Goal: Task Accomplishment & Management: Manage account settings

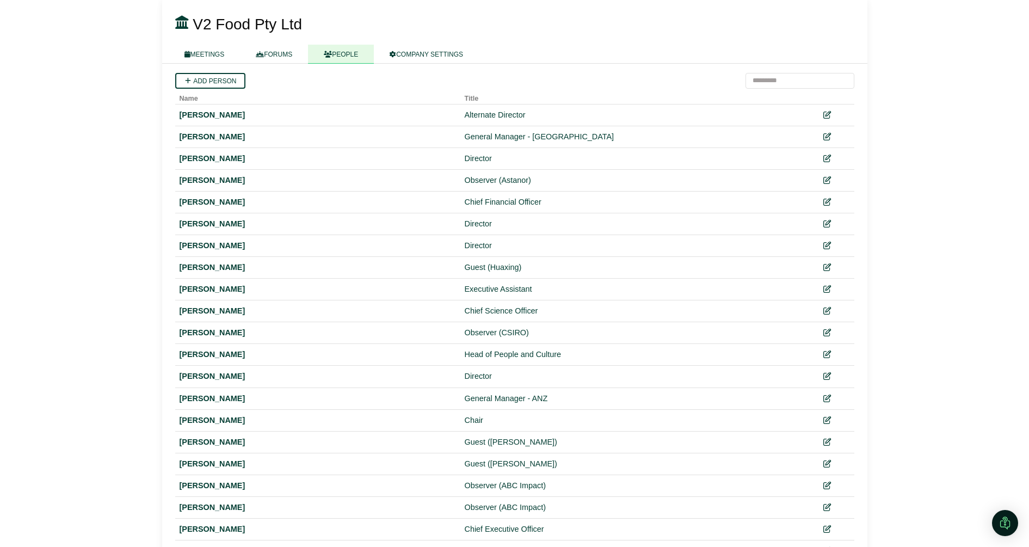
scroll to position [109, 0]
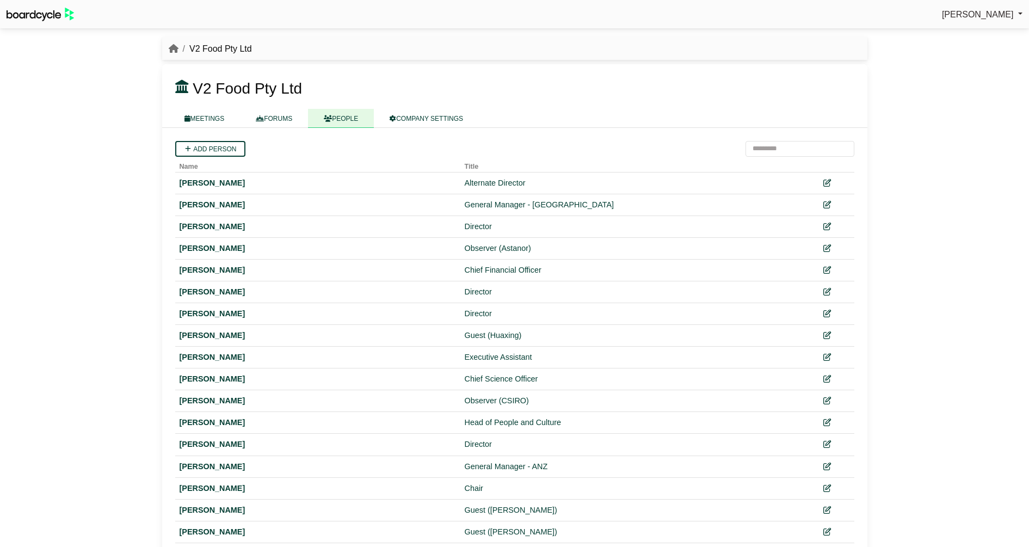
scroll to position [109, 0]
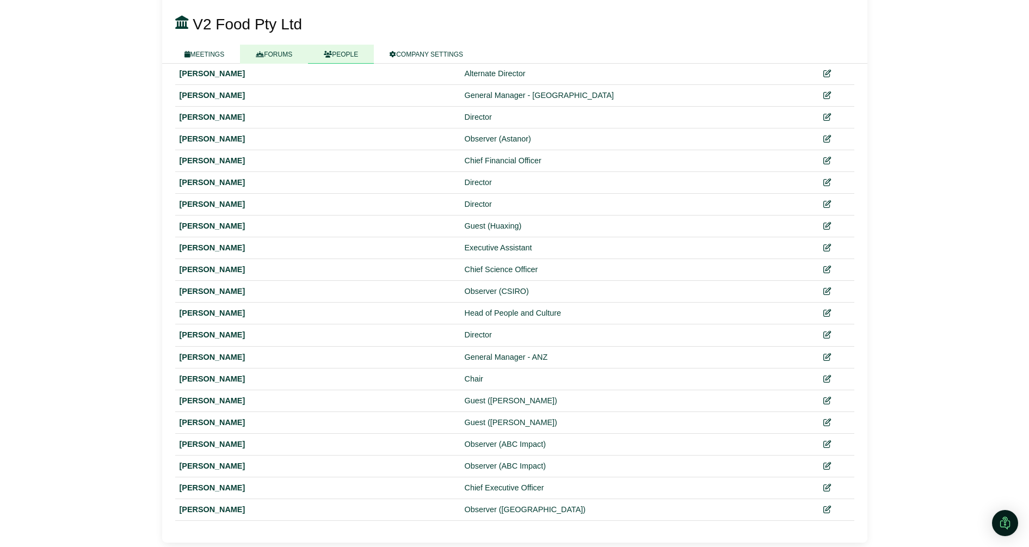
click at [268, 53] on link "FORUMS" at bounding box center [274, 54] width 68 height 19
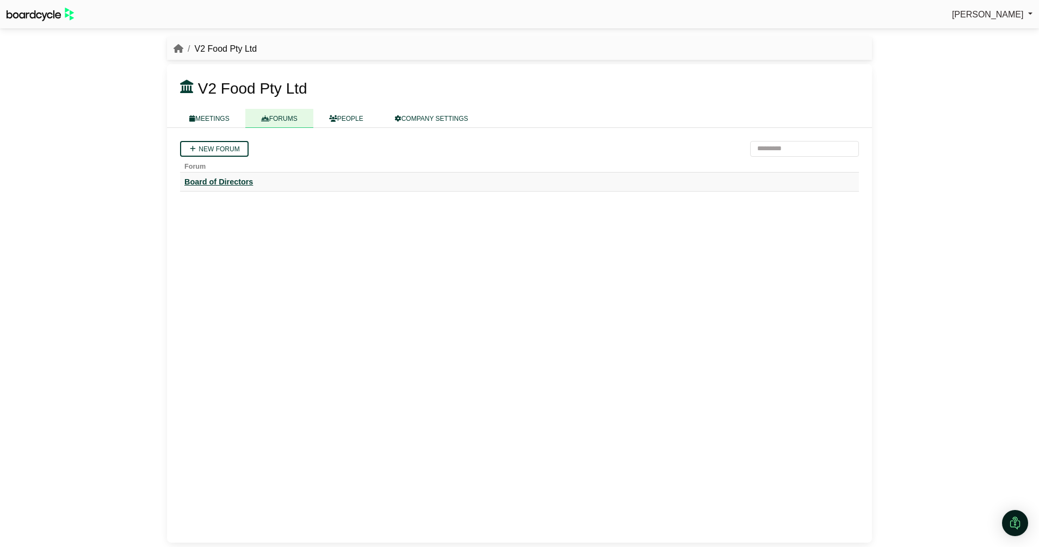
click at [225, 186] on div "Board of Directors" at bounding box center [519, 182] width 670 height 10
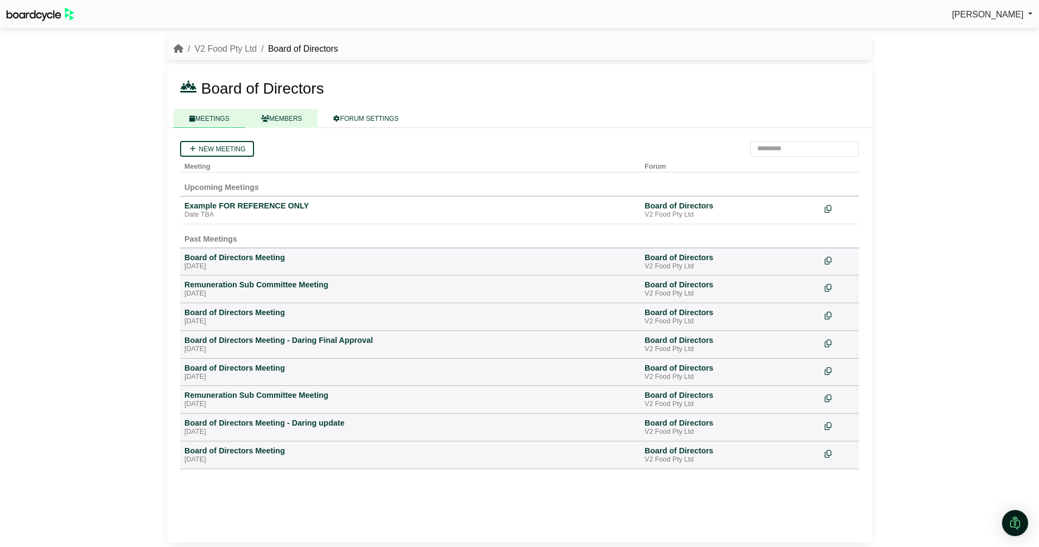
click at [274, 118] on link "MEMBERS" at bounding box center [281, 118] width 73 height 19
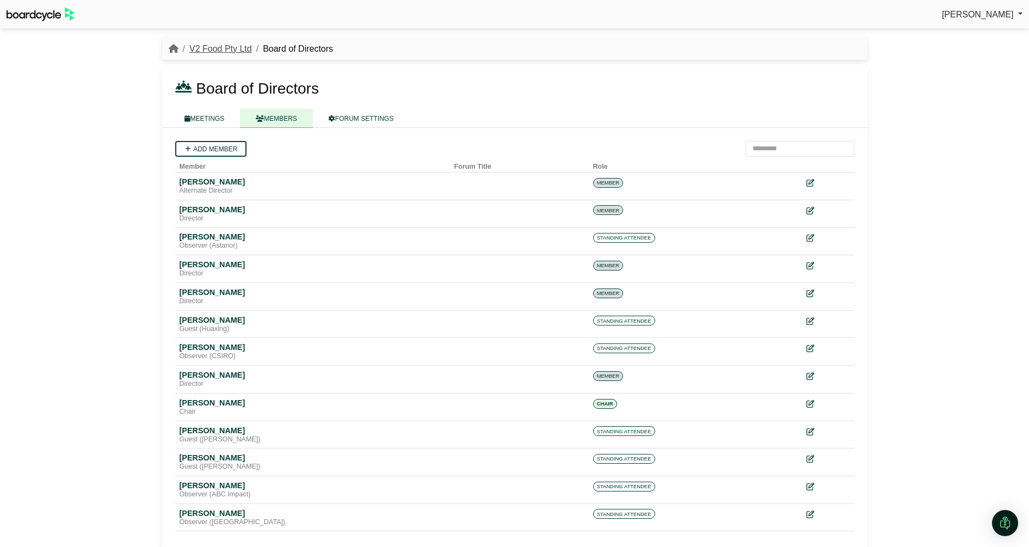
click at [233, 49] on link "V2 Food Pty Ltd" at bounding box center [220, 48] width 63 height 9
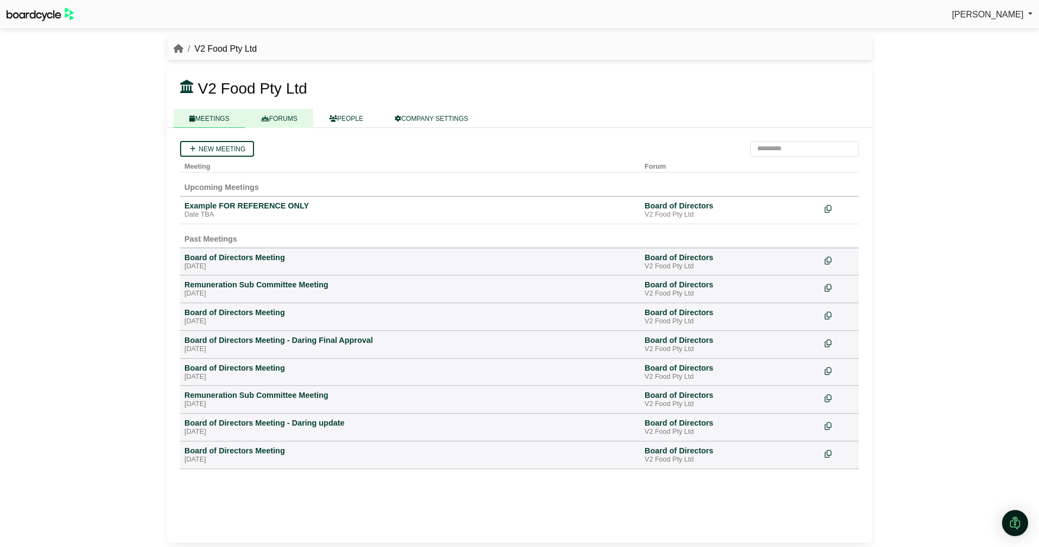
click at [293, 122] on link "FORUMS" at bounding box center [279, 118] width 68 height 19
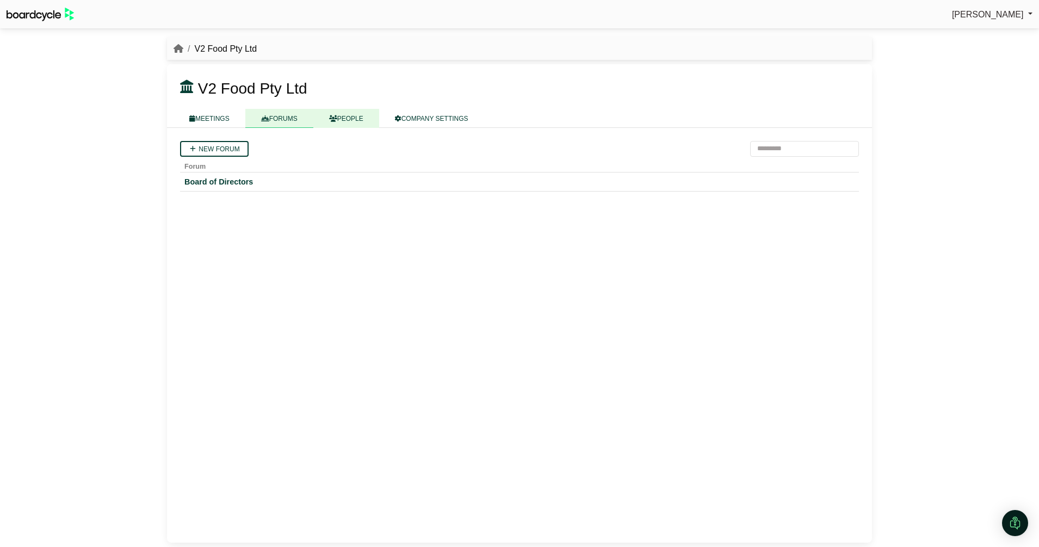
click at [334, 119] on icon at bounding box center [333, 118] width 8 height 7
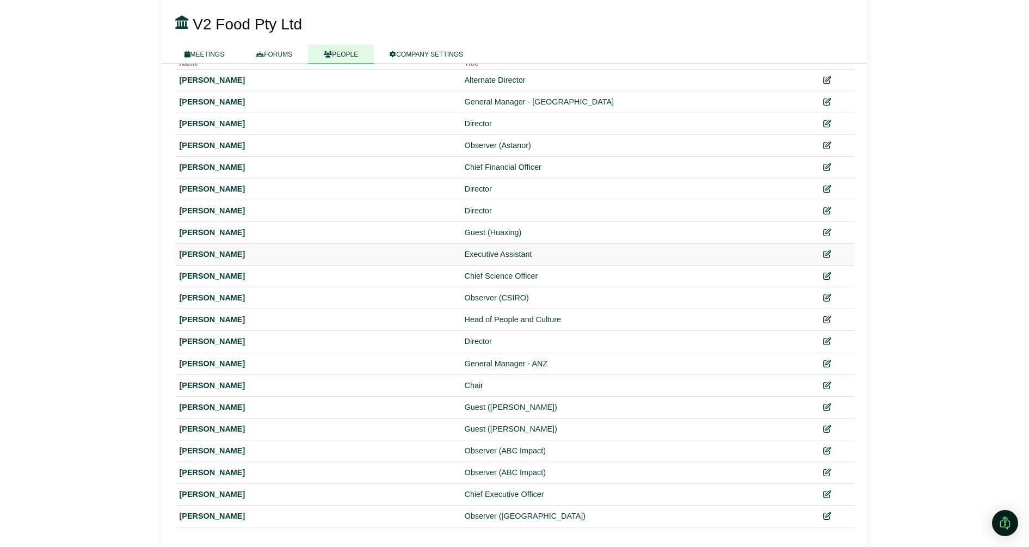
scroll to position [109, 0]
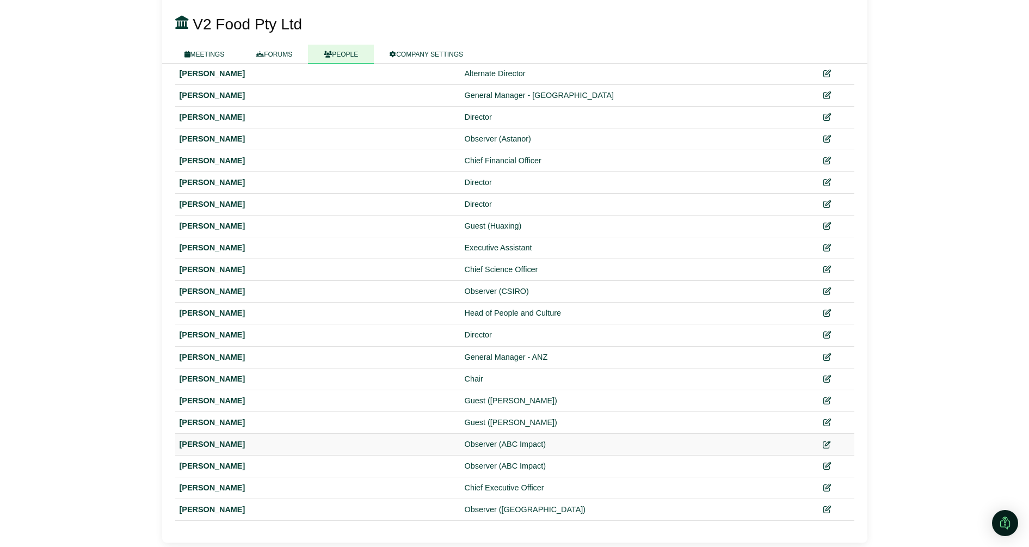
click at [827, 448] on link at bounding box center [827, 444] width 8 height 9
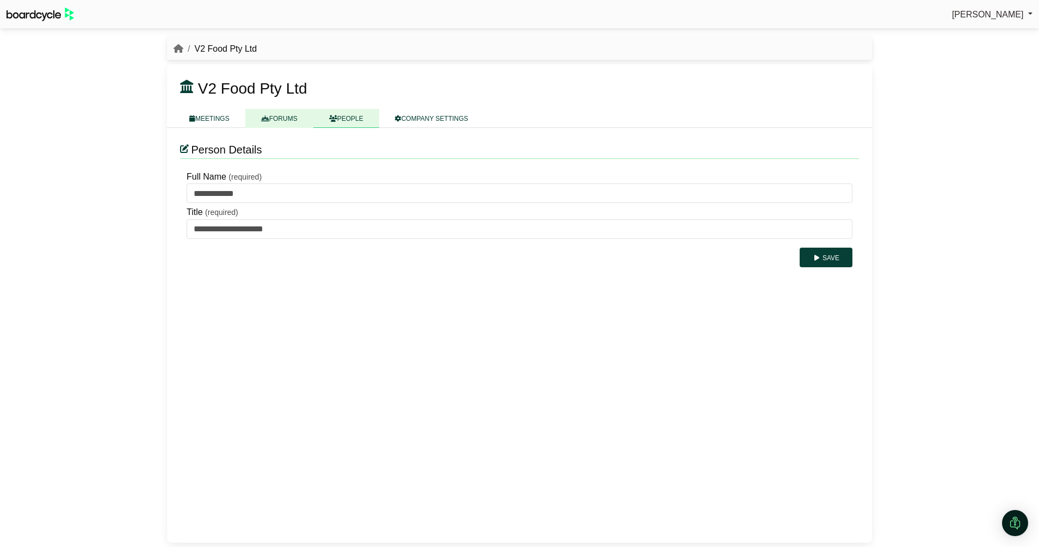
click at [275, 116] on link "FORUMS" at bounding box center [279, 118] width 68 height 19
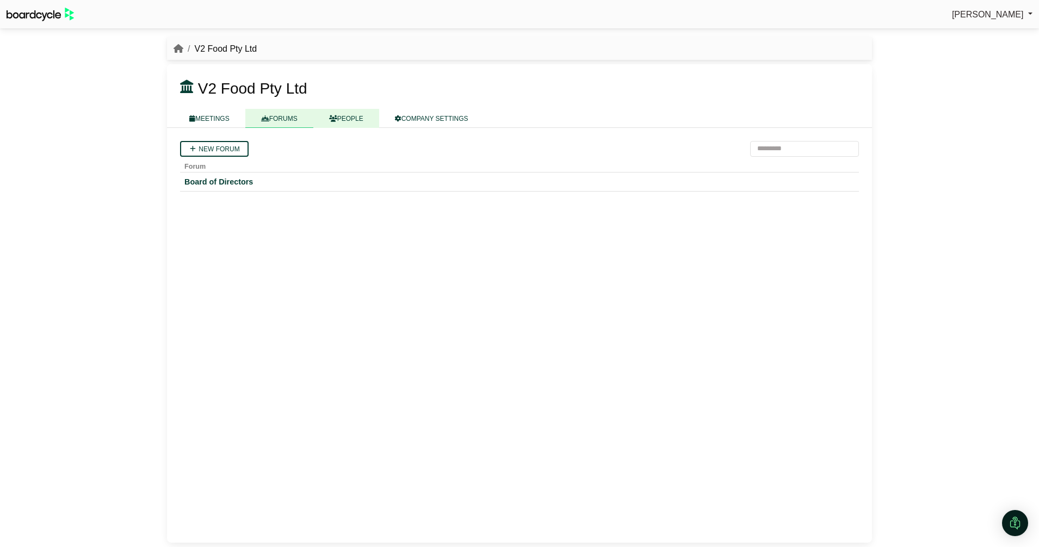
click at [340, 123] on link "PEOPLE" at bounding box center [346, 118] width 66 height 19
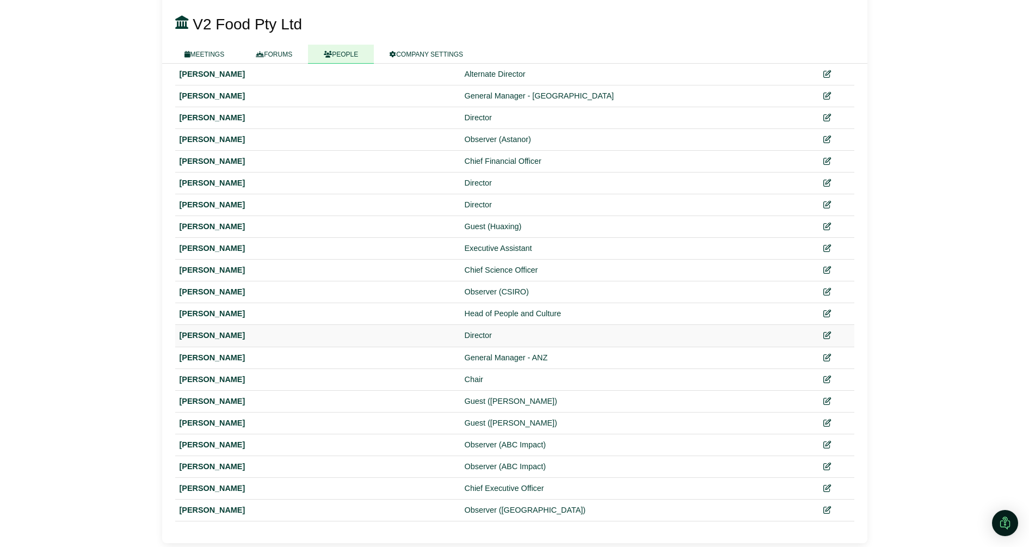
scroll to position [109, 0]
click at [188, 444] on div "Silky Raheja" at bounding box center [318, 444] width 276 height 13
click at [489, 446] on div "Observer (ABC Impact)" at bounding box center [630, 444] width 331 height 13
drag, startPoint x: 489, startPoint y: 468, endPoint x: 495, endPoint y: 467, distance: 5.6
click at [495, 467] on div "Observer (ABC Impact)" at bounding box center [630, 466] width 331 height 13
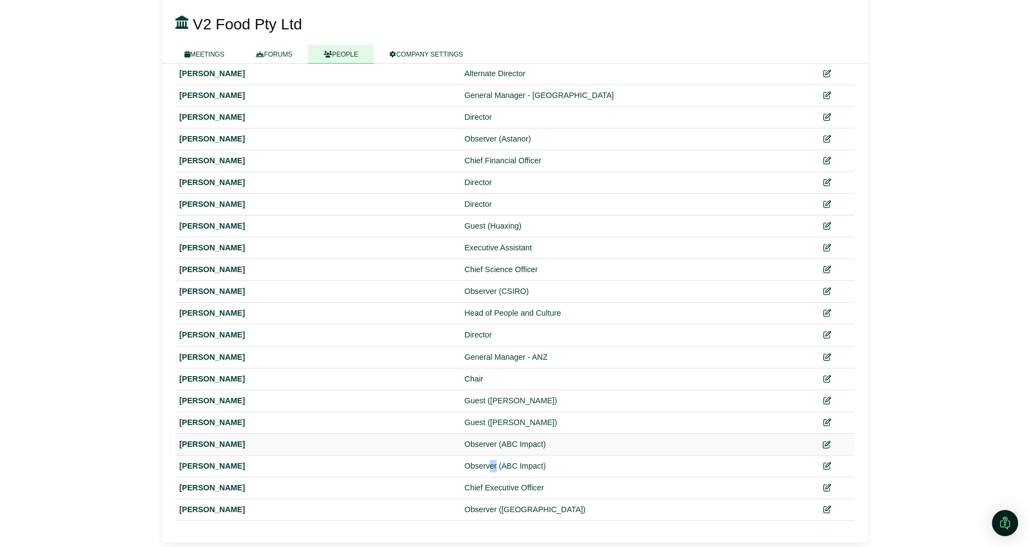
click at [826, 444] on icon at bounding box center [827, 445] width 8 height 8
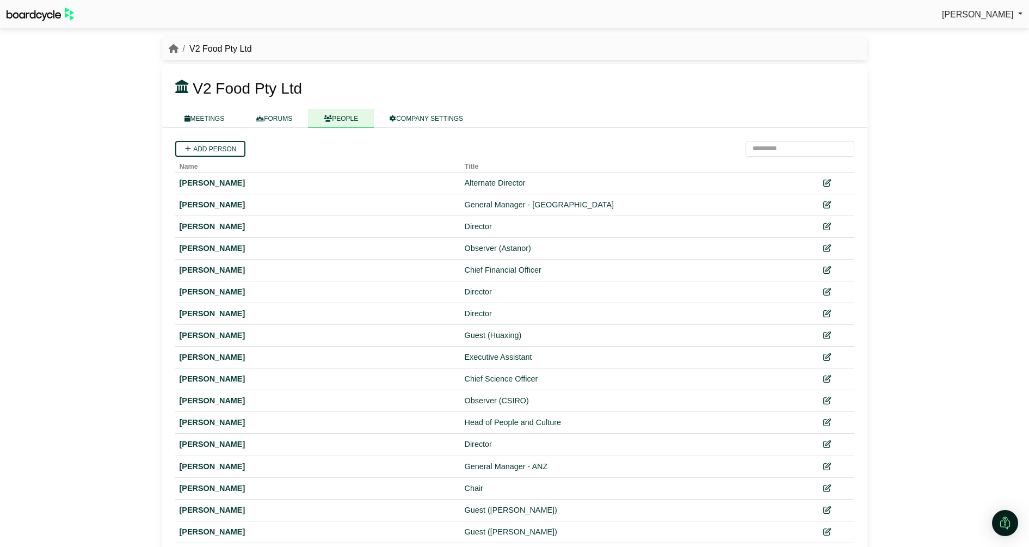
scroll to position [109, 0]
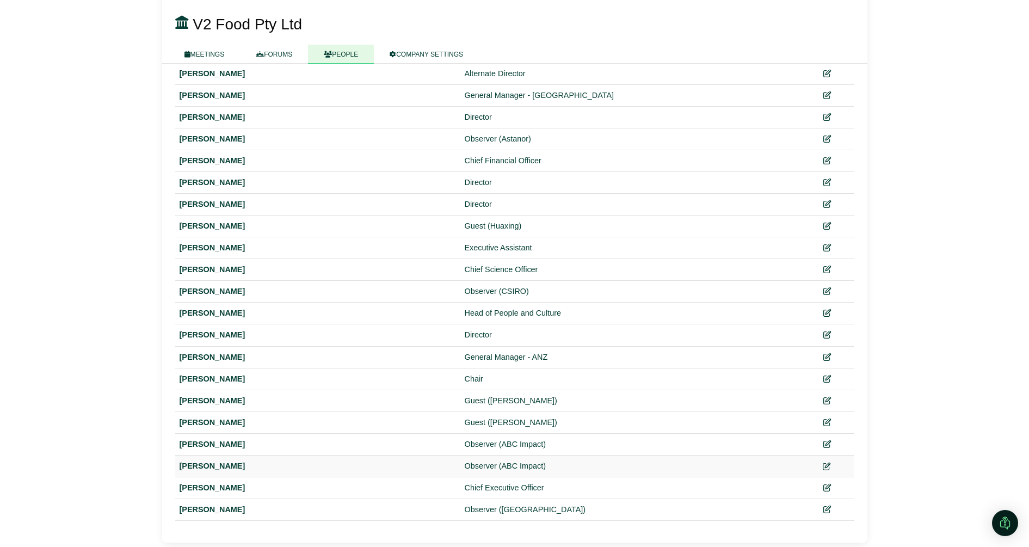
click at [830, 464] on icon at bounding box center [827, 467] width 8 height 8
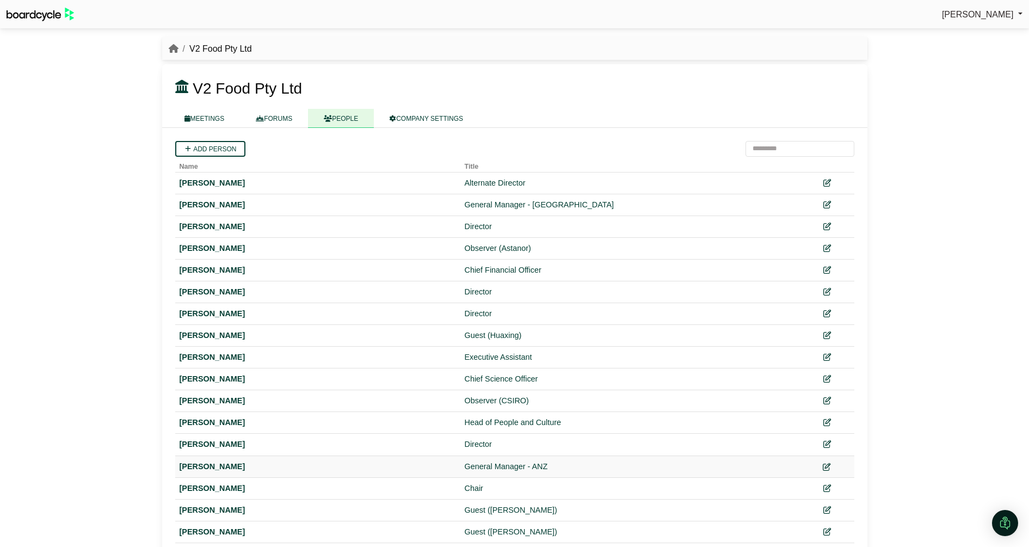
scroll to position [109, 0]
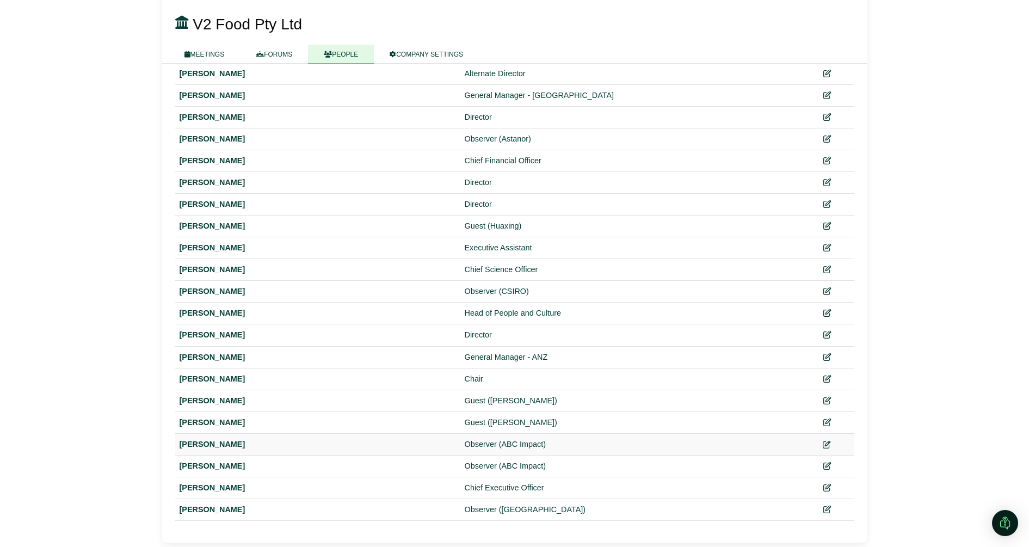
click at [829, 442] on icon at bounding box center [827, 445] width 8 height 8
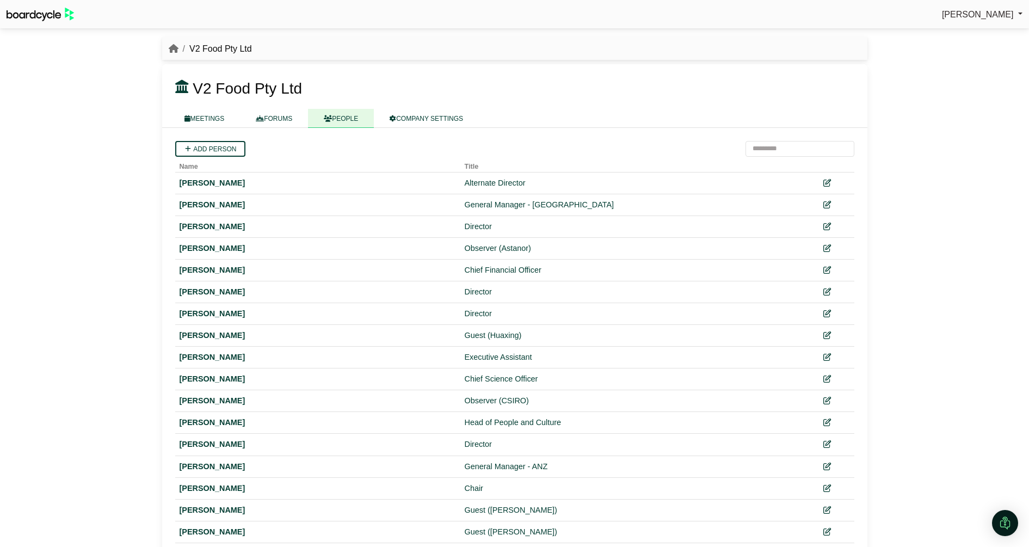
scroll to position [109, 0]
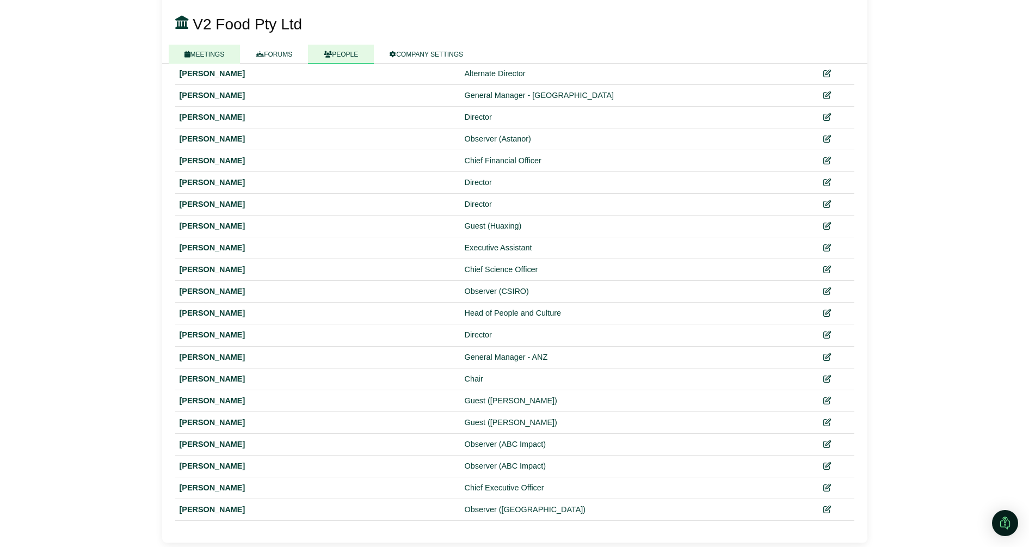
click at [212, 53] on link "MEETINGS" at bounding box center [205, 54] width 72 height 19
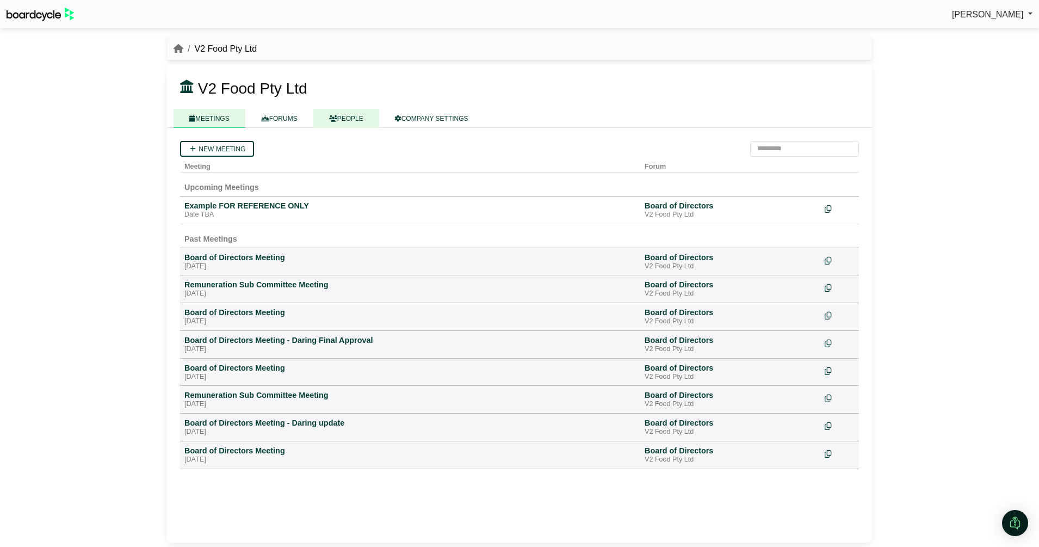
click at [354, 117] on link "PEOPLE" at bounding box center [346, 118] width 66 height 19
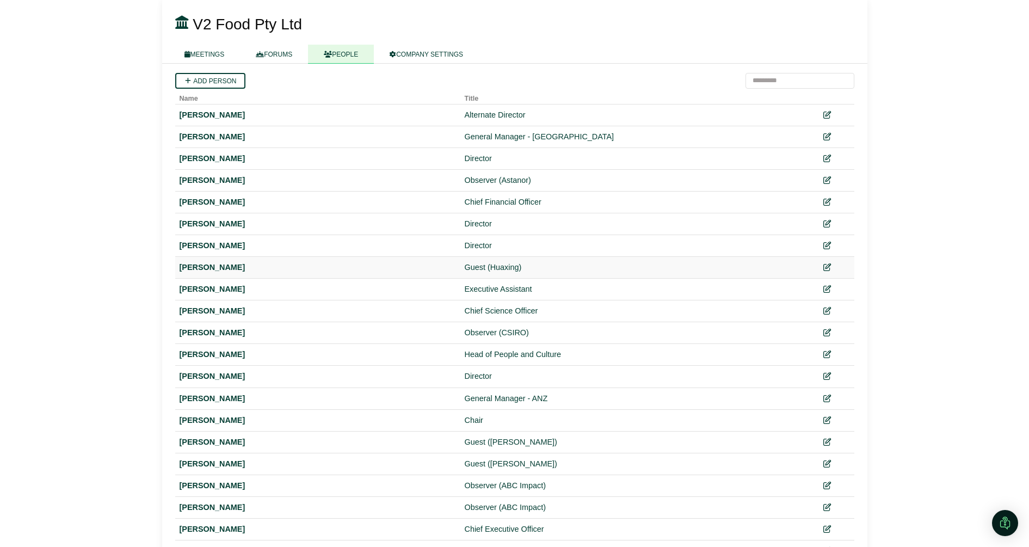
scroll to position [109, 0]
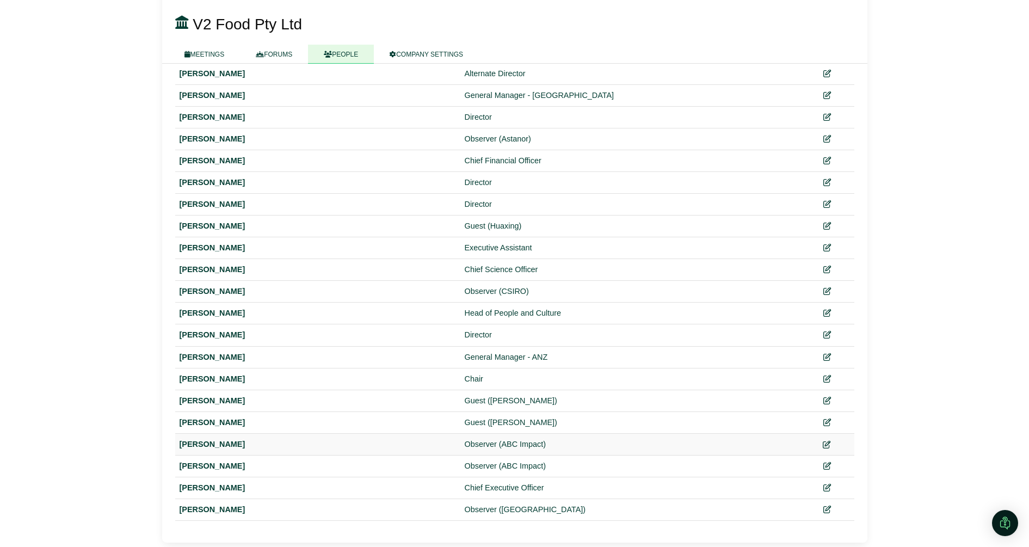
click at [827, 441] on icon at bounding box center [827, 445] width 8 height 8
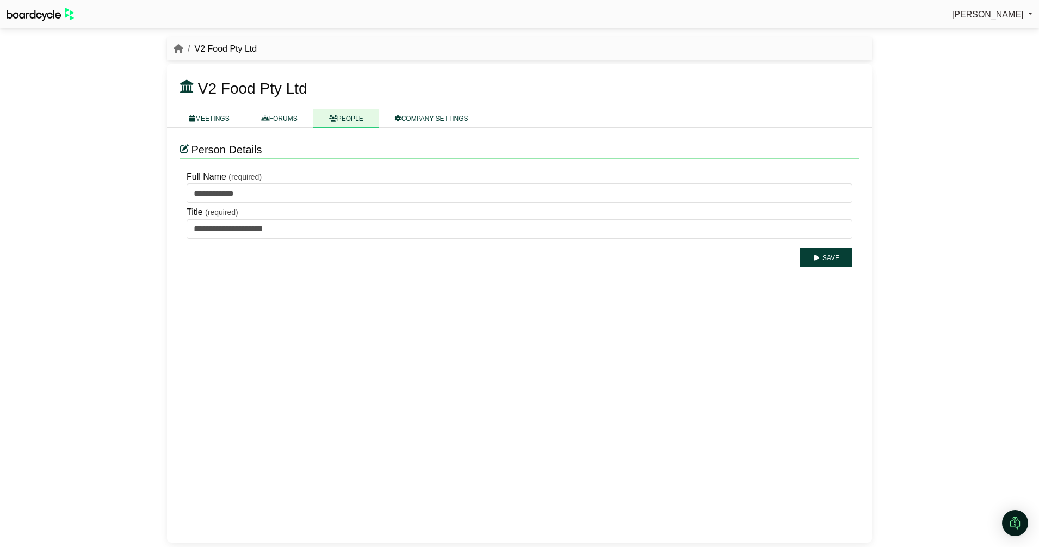
click at [226, 44] on li "V2 Food Pty Ltd" at bounding box center [219, 49] width 73 height 14
click at [206, 121] on link "MEETINGS" at bounding box center [210, 118] width 72 height 19
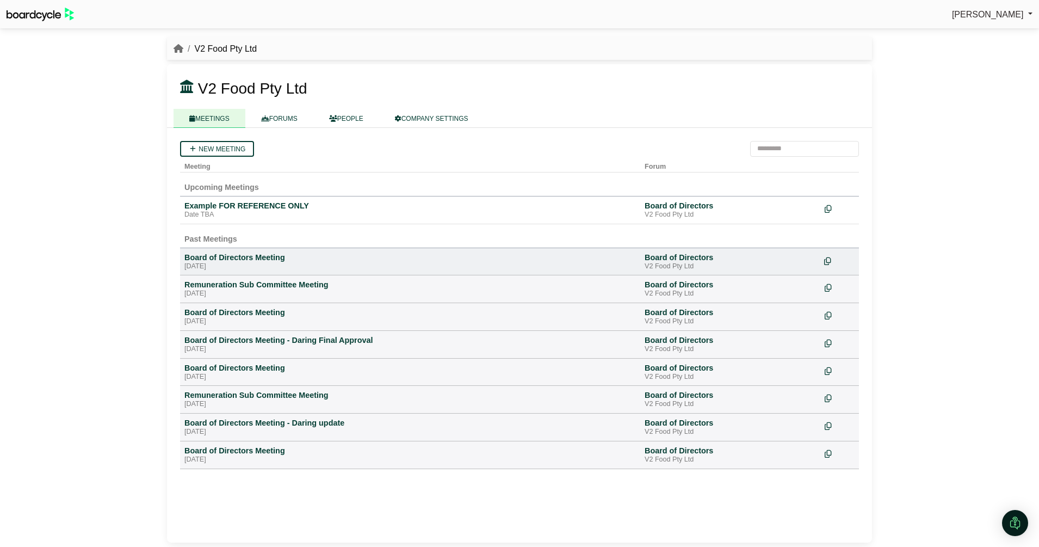
click at [832, 260] on icon at bounding box center [828, 261] width 7 height 8
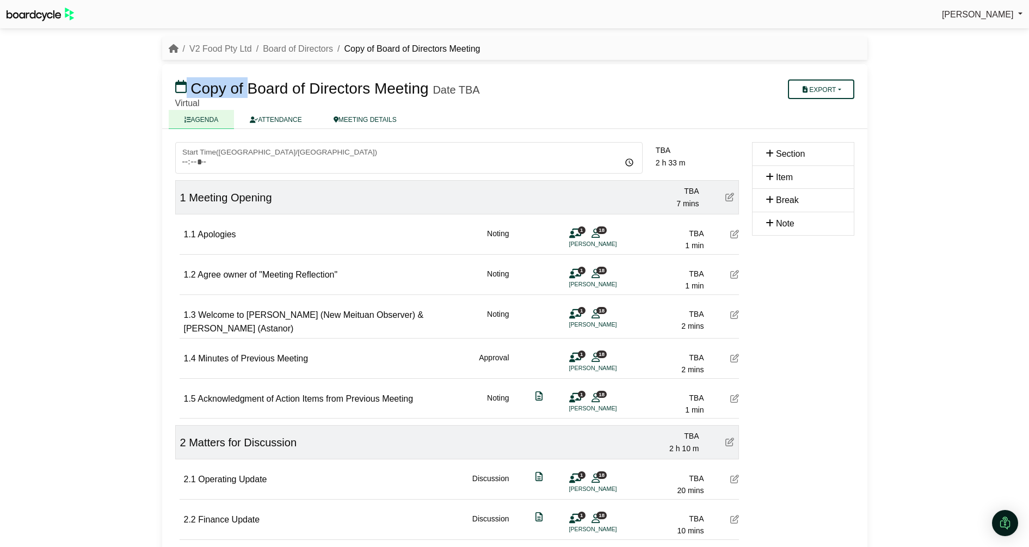
drag, startPoint x: 245, startPoint y: 88, endPoint x: 185, endPoint y: 88, distance: 59.9
click at [185, 88] on h3 "Copy of Board of Directors Meeting Date TBA" at bounding box center [457, 88] width 577 height 22
click at [346, 124] on link "MEETING DETAILS" at bounding box center [365, 119] width 95 height 19
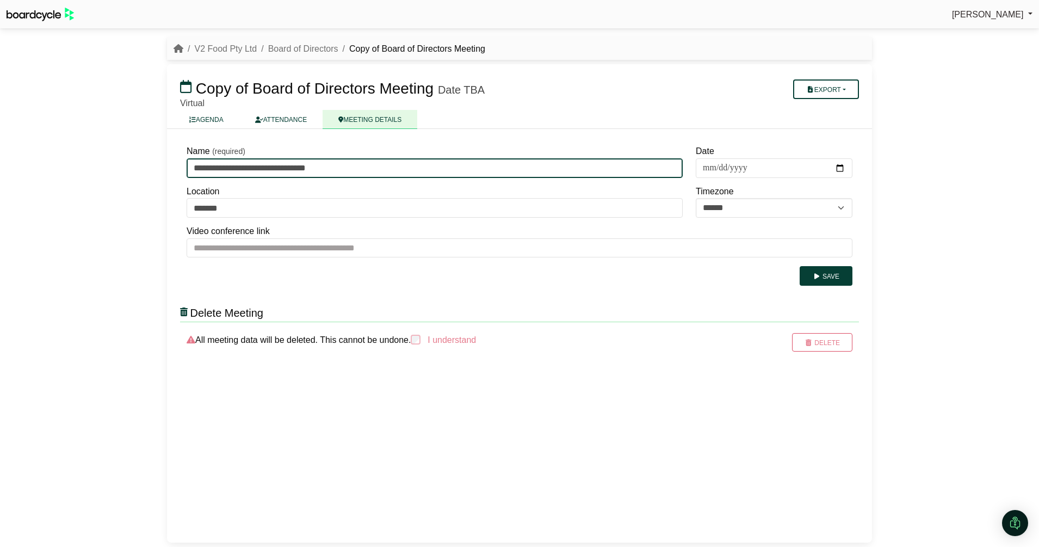
drag, startPoint x: 225, startPoint y: 169, endPoint x: 164, endPoint y: 161, distance: 60.9
click at [164, 161] on div "V2 Food Pty Ltd Board of Directors Copy of Board of Directors Meeting Copy of B…" at bounding box center [520, 290] width 718 height 514
click at [332, 160] on input "**********" at bounding box center [435, 168] width 496 height 20
type input "**********"
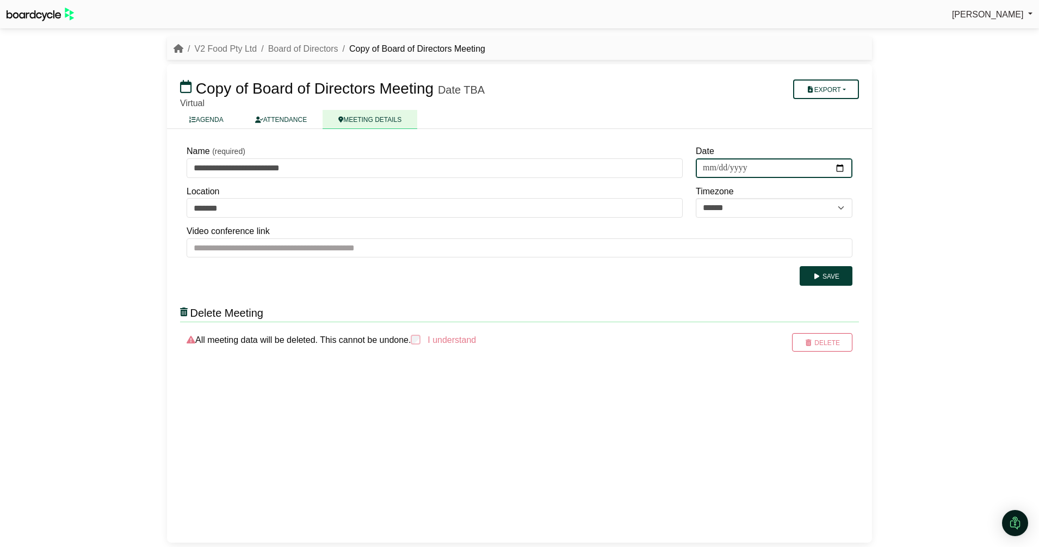
click at [842, 169] on input "Date" at bounding box center [774, 168] width 157 height 20
type input "**********"
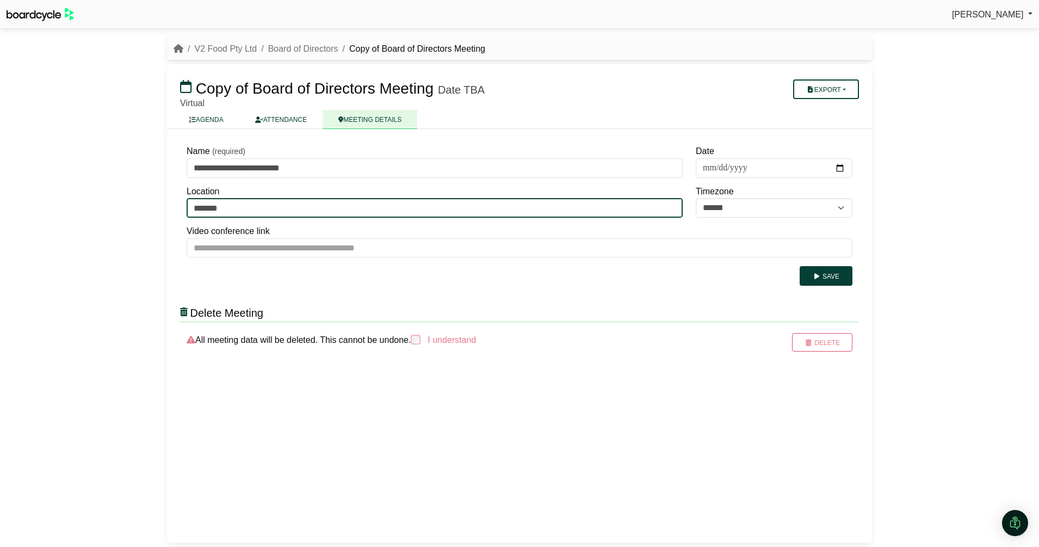
click at [586, 208] on input "*******" at bounding box center [435, 208] width 496 height 20
drag, startPoint x: 151, startPoint y: 194, endPoint x: 141, endPoint y: 193, distance: 9.9
click at [141, 193] on div "Julia Connolly Sign Out V2 Food Pty Ltd Board of Directors Copy of Board of Dir…" at bounding box center [519, 273] width 1039 height 547
type input "******"
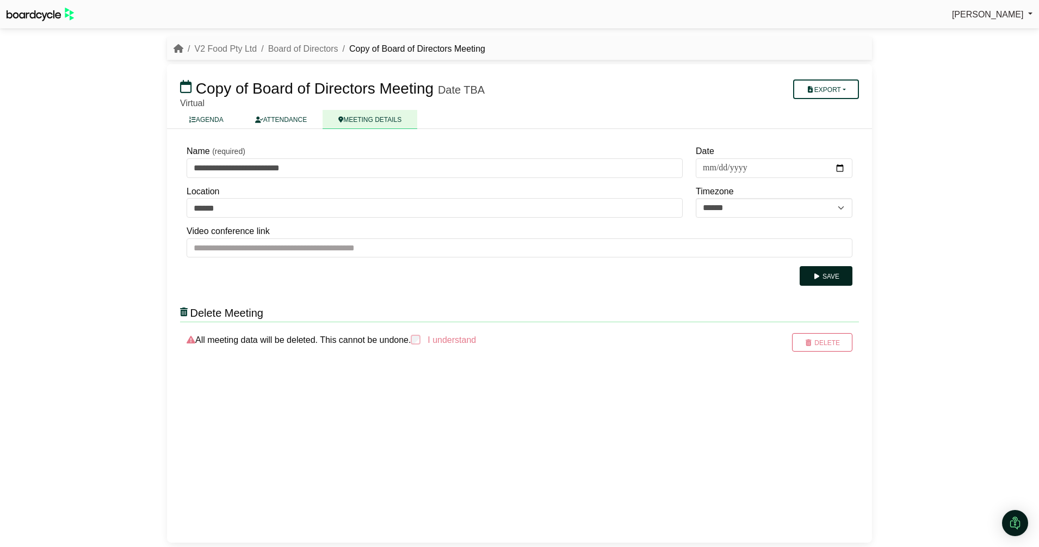
click at [820, 281] on button "Save" at bounding box center [826, 276] width 53 height 20
click at [232, 51] on link "V2 Food Pty Ltd" at bounding box center [225, 48] width 63 height 9
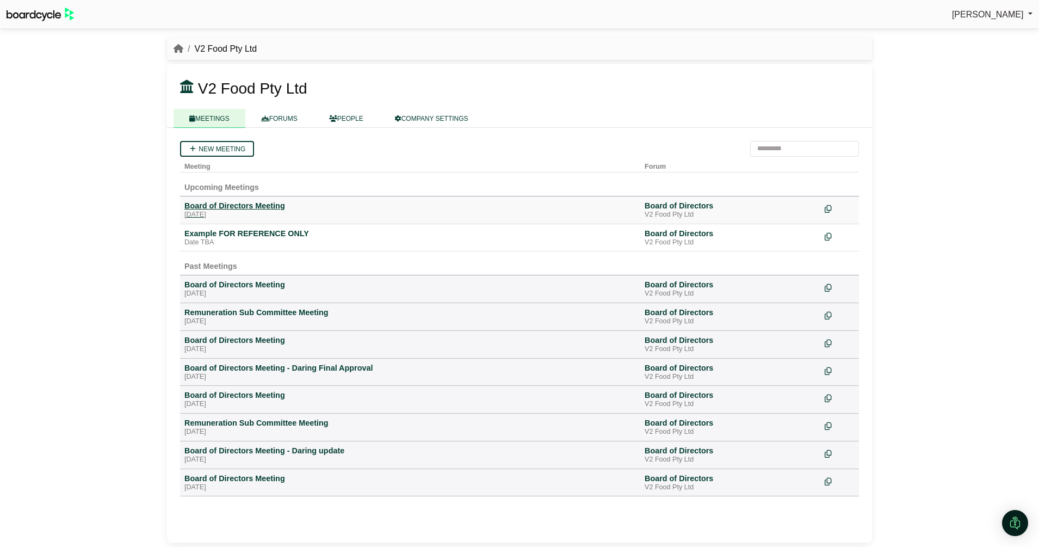
click at [246, 208] on div "Board of Directors Meeting" at bounding box center [410, 206] width 452 height 10
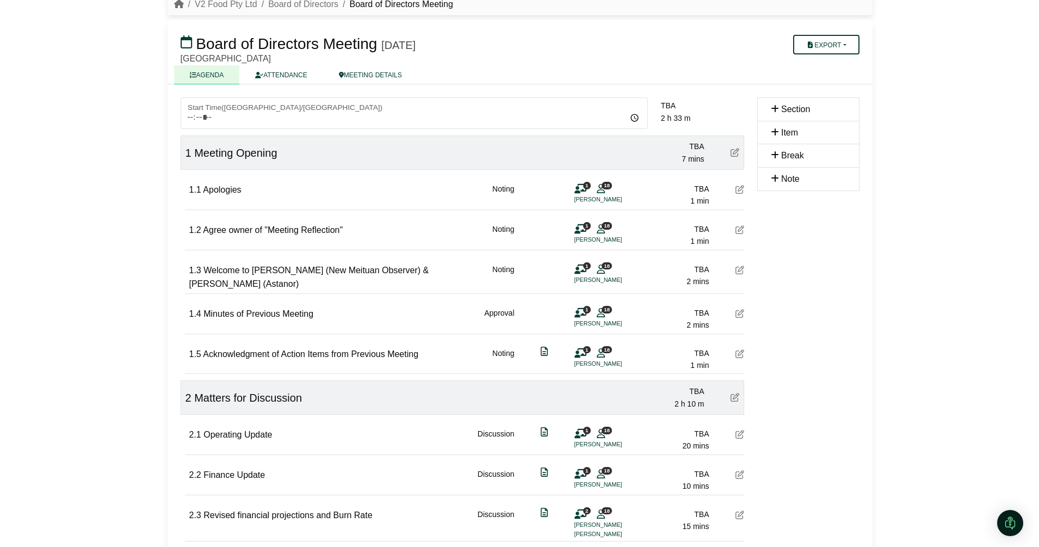
scroll to position [68, 0]
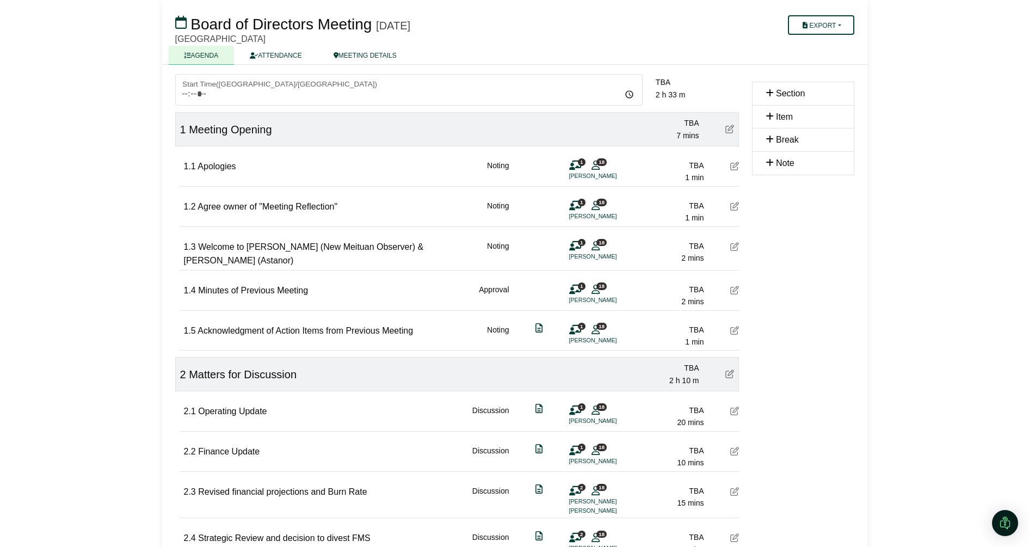
click at [731, 247] on icon at bounding box center [734, 246] width 9 height 9
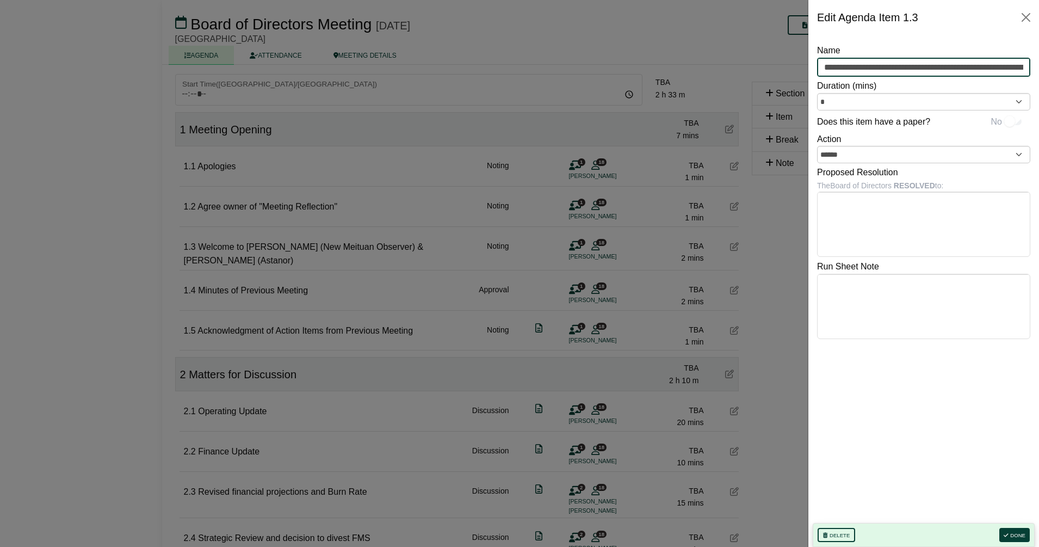
scroll to position [0, 67]
drag, startPoint x: 1001, startPoint y: 65, endPoint x: 1042, endPoint y: 64, distance: 40.3
click at [1029, 64] on html "Julia Connolly Sign Out V2 Food Pty Ltd Board of Directors Board of Directors M…" at bounding box center [519, 205] width 1039 height 547
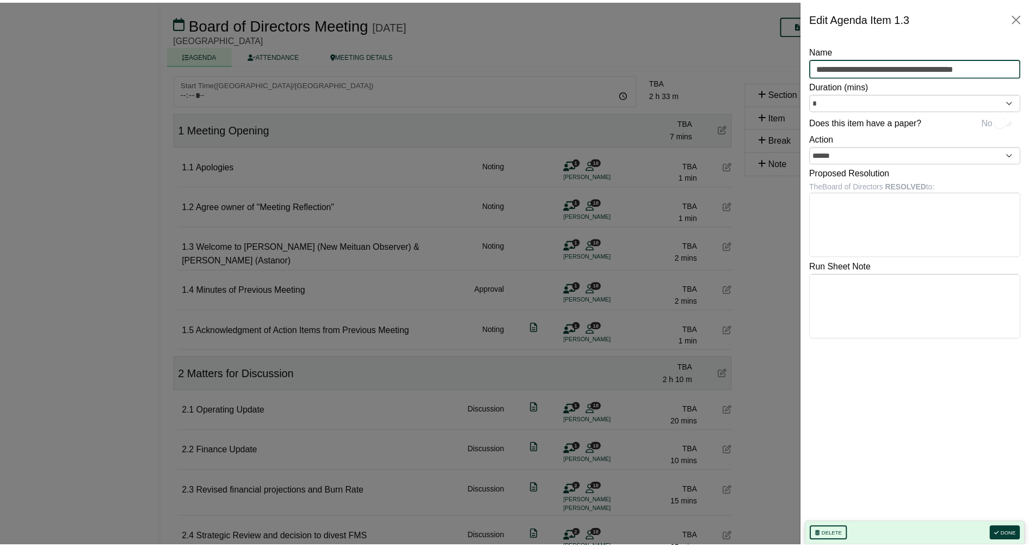
scroll to position [0, 0]
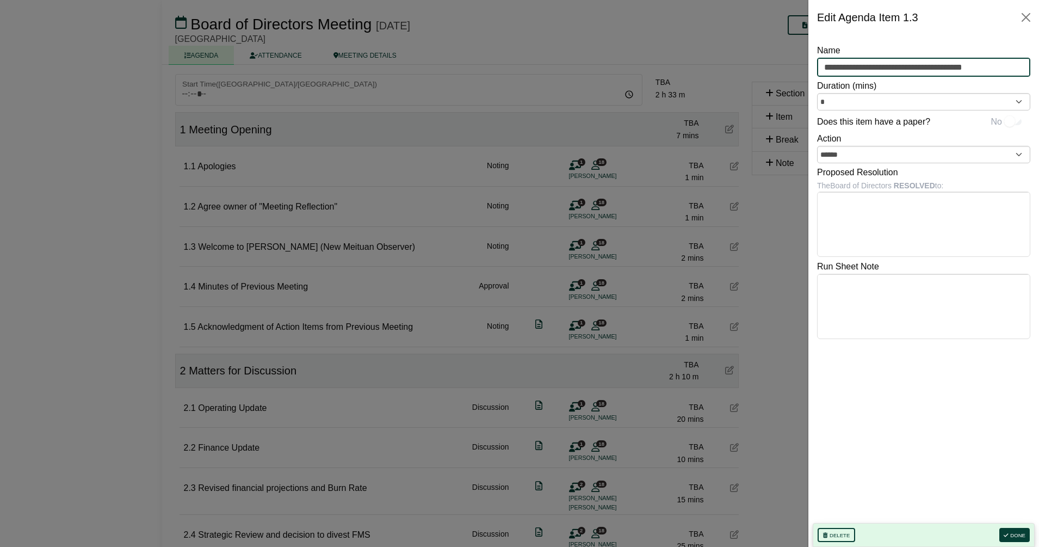
type input "**********"
click at [956, 450] on div "**********" at bounding box center [923, 283] width 213 height 479
click at [1014, 532] on button "Done" at bounding box center [1015, 535] width 30 height 14
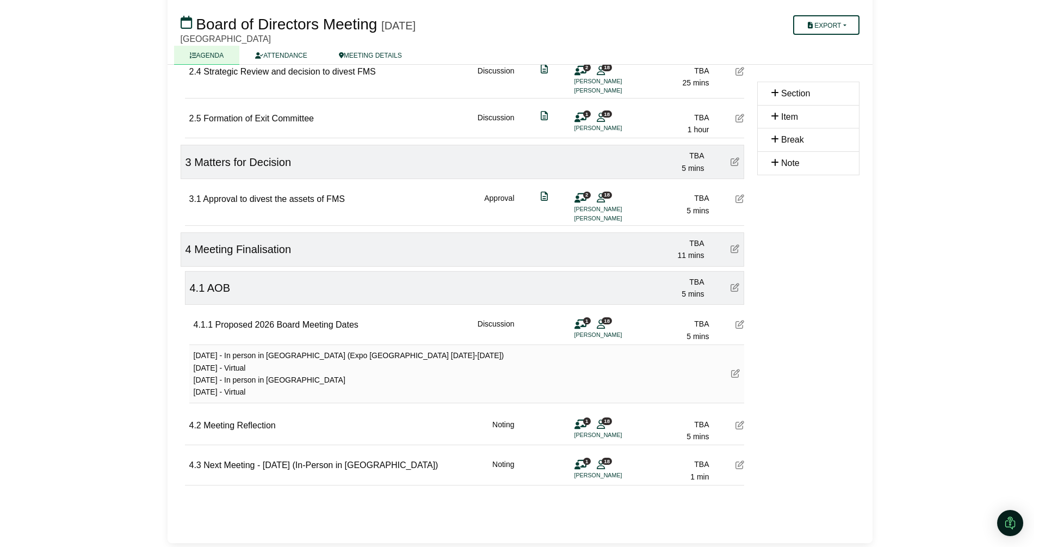
scroll to position [532, 0]
click at [732, 323] on icon at bounding box center [734, 323] width 9 height 9
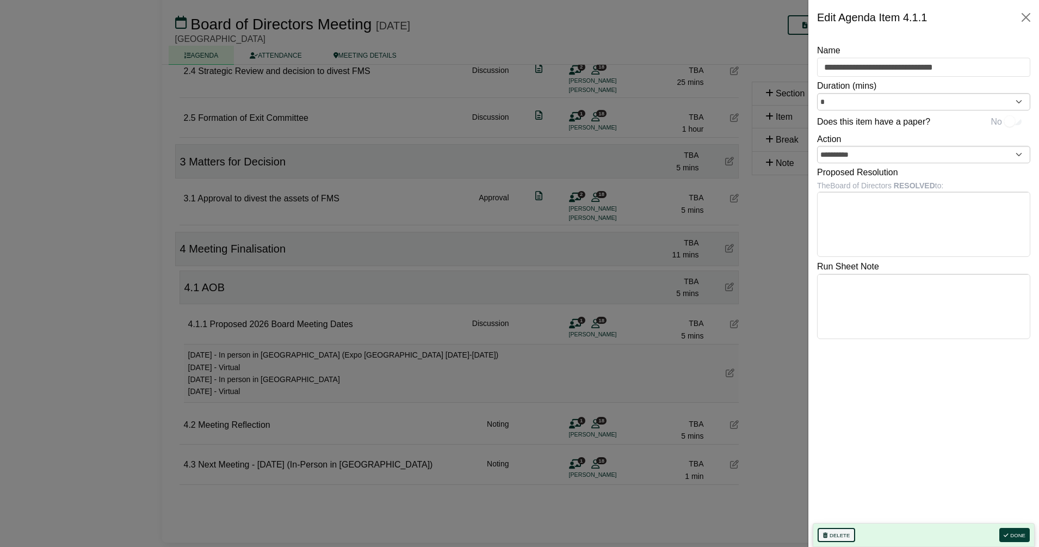
click at [847, 533] on button "Delete" at bounding box center [837, 535] width 38 height 14
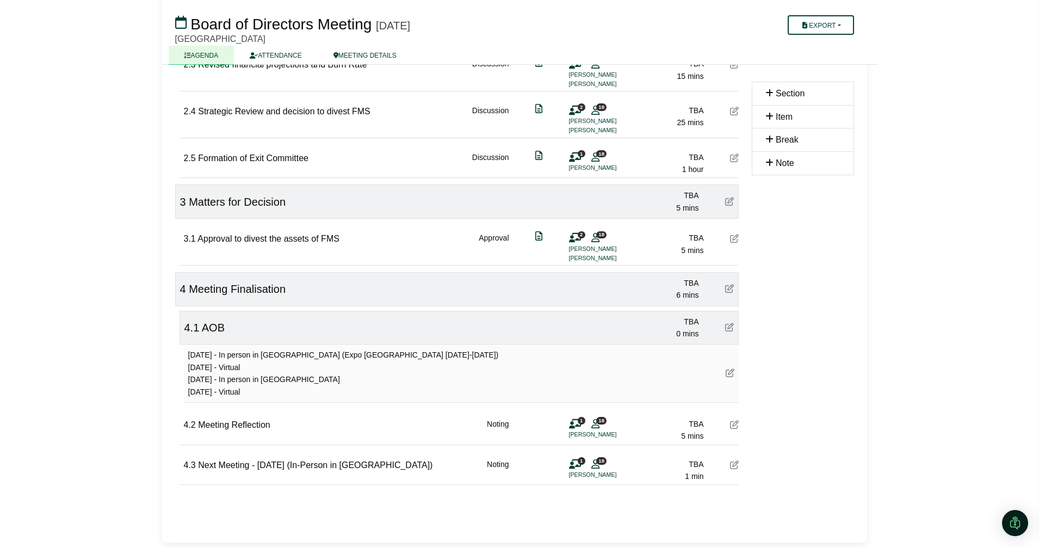
scroll to position [491, 0]
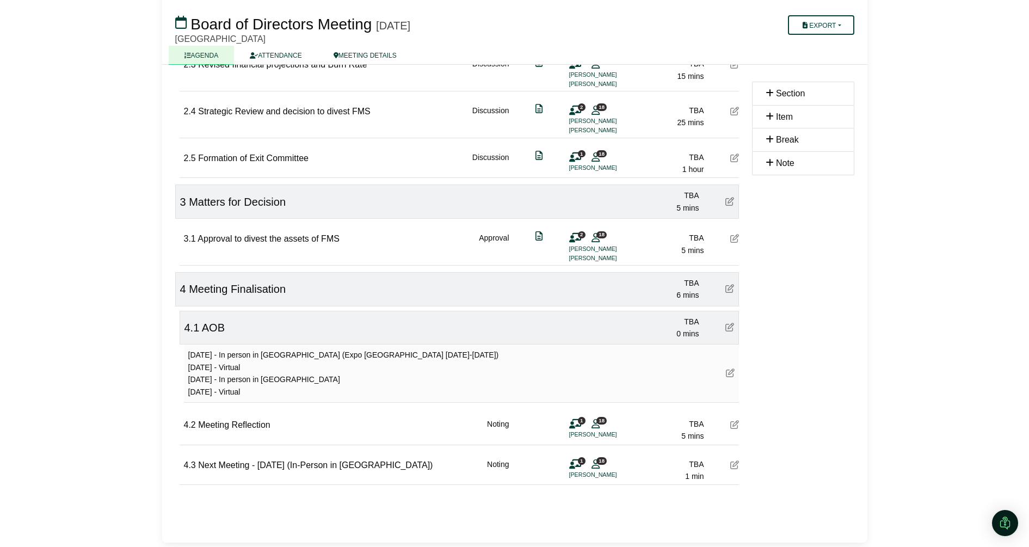
click at [733, 373] on icon at bounding box center [730, 372] width 9 height 9
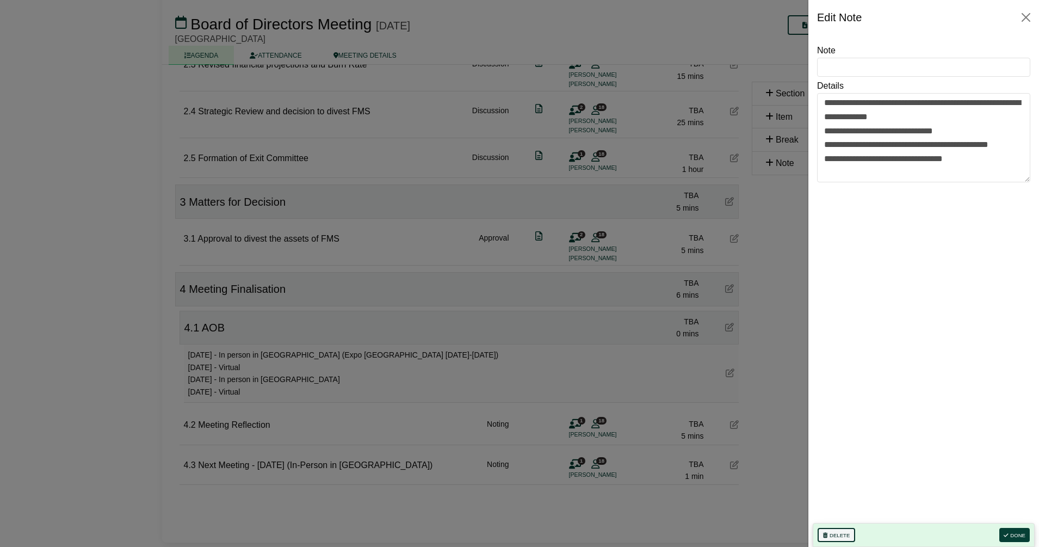
click at [837, 532] on button "Delete" at bounding box center [837, 535] width 38 height 14
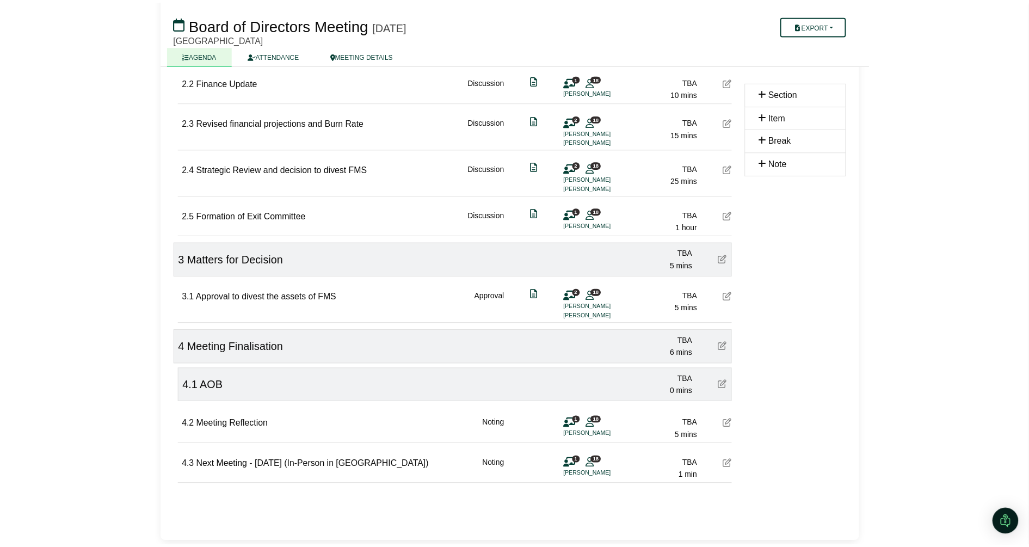
scroll to position [434, 0]
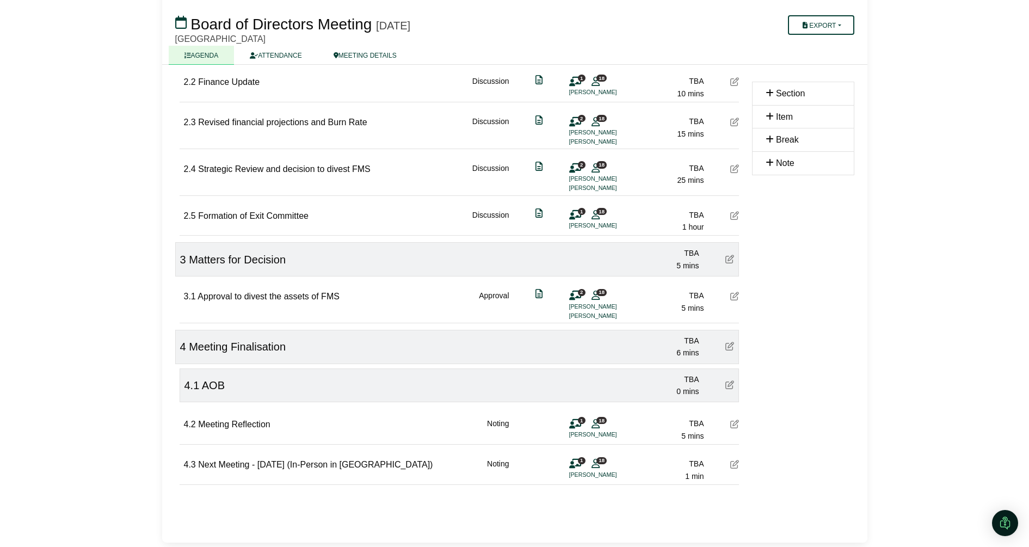
click at [737, 465] on icon at bounding box center [734, 464] width 9 height 9
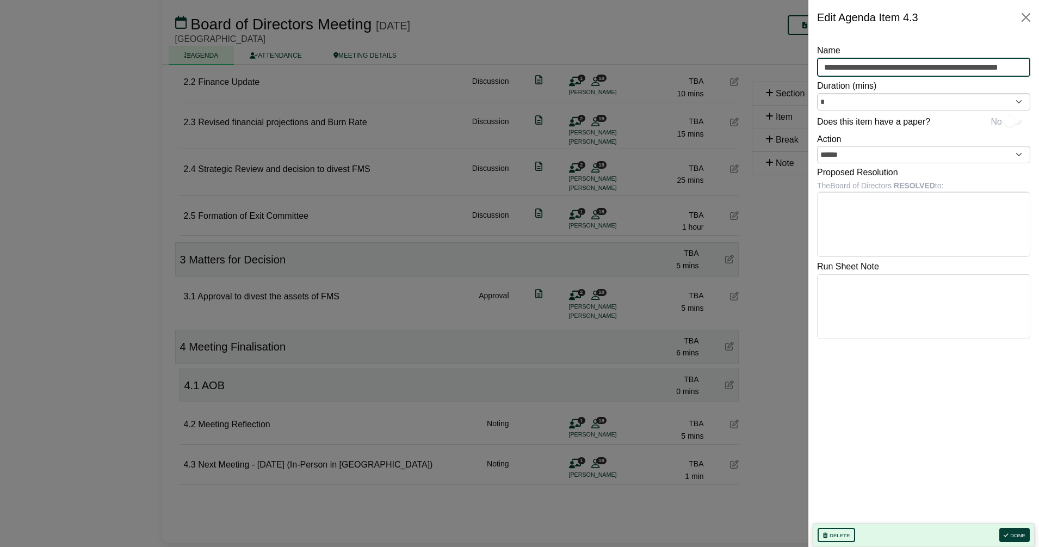
drag, startPoint x: 885, startPoint y: 70, endPoint x: 933, endPoint y: 82, distance: 50.0
click at [885, 70] on input "**********" at bounding box center [923, 68] width 213 height 20
click at [991, 64] on input "**********" at bounding box center [923, 68] width 213 height 20
type input "**********"
click at [1008, 536] on icon "button" at bounding box center [1006, 535] width 4 height 5
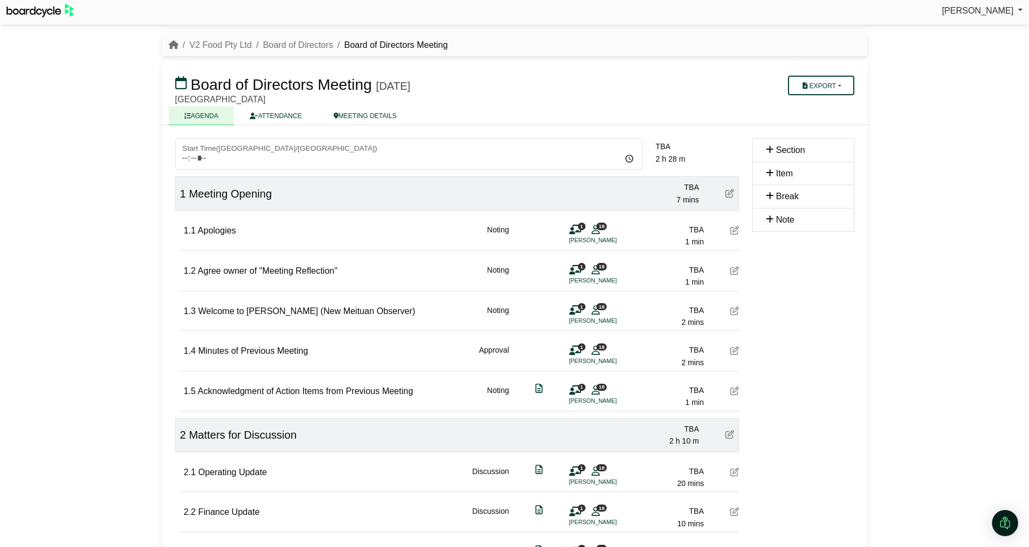
scroll to position [0, 0]
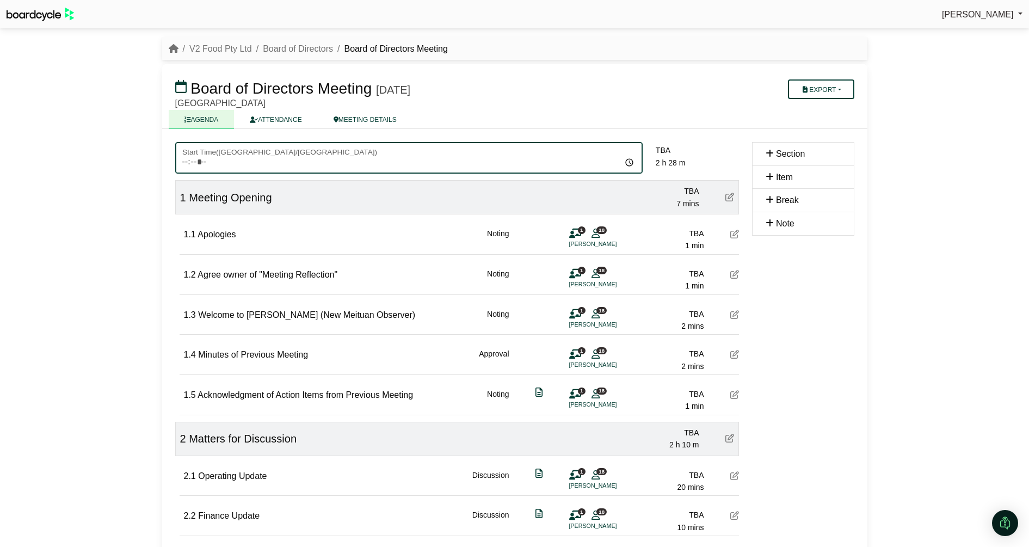
click at [226, 165] on input "Start Time ( Australia/Sydney )" at bounding box center [408, 158] width 467 height 32
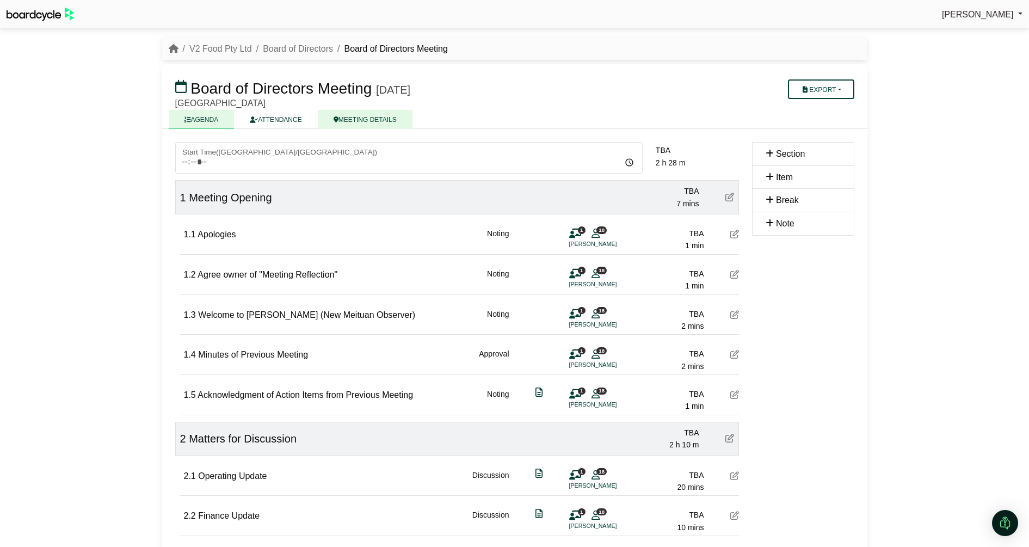
click at [368, 117] on link "MEETING DETAILS" at bounding box center [365, 119] width 95 height 19
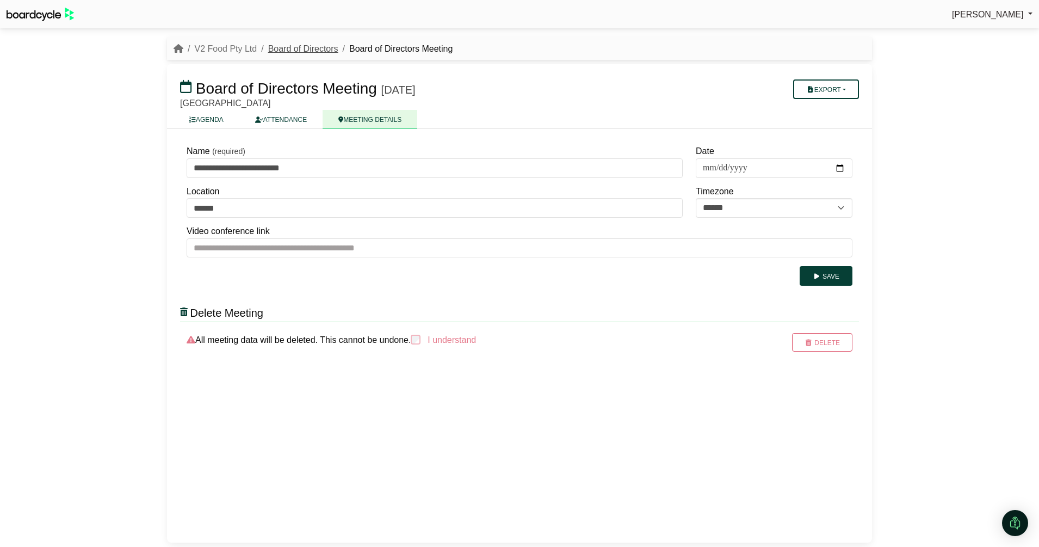
click at [303, 51] on link "Board of Directors" at bounding box center [303, 48] width 70 height 9
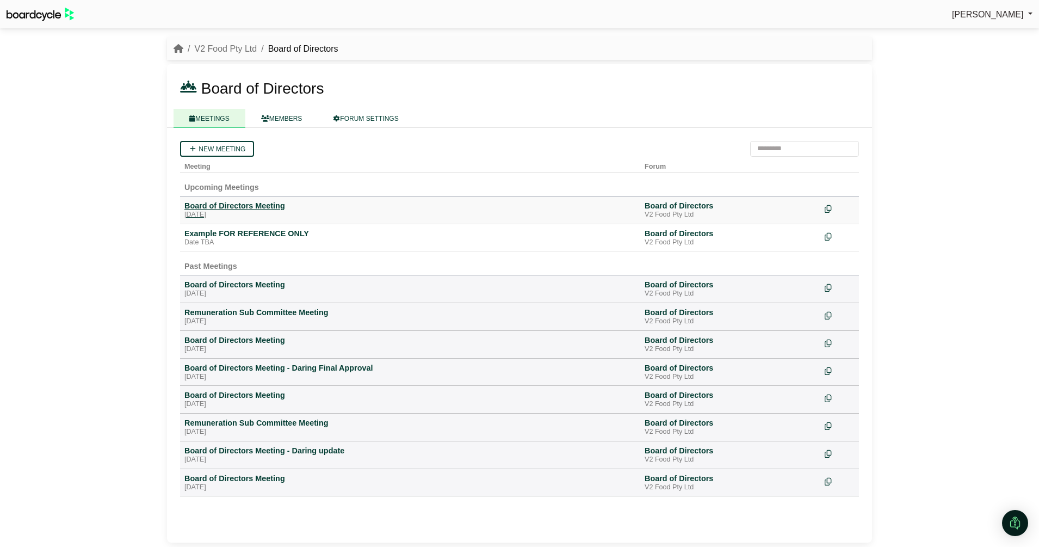
click at [244, 211] on div "[DATE]" at bounding box center [410, 215] width 452 height 9
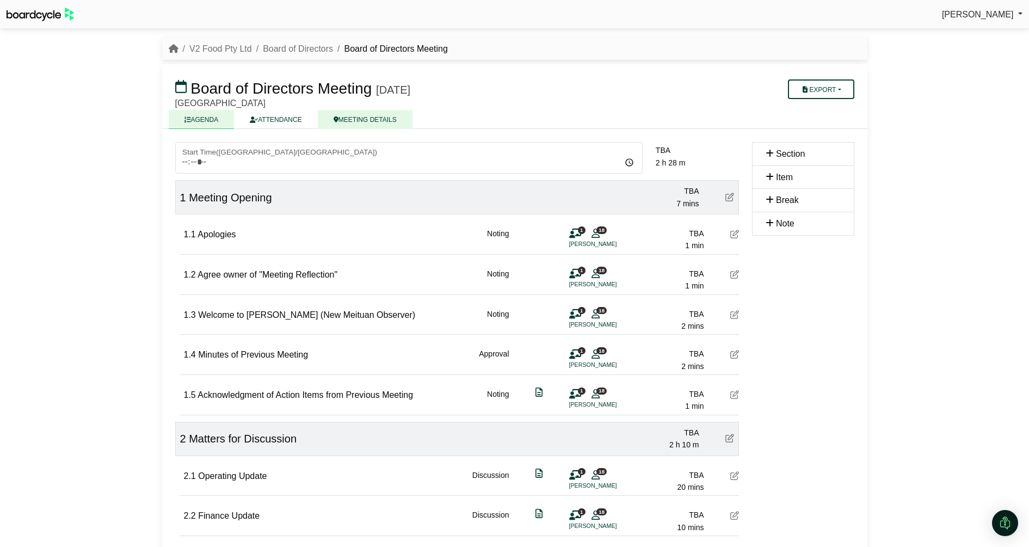
click at [358, 119] on link "MEETING DETAILS" at bounding box center [365, 119] width 95 height 19
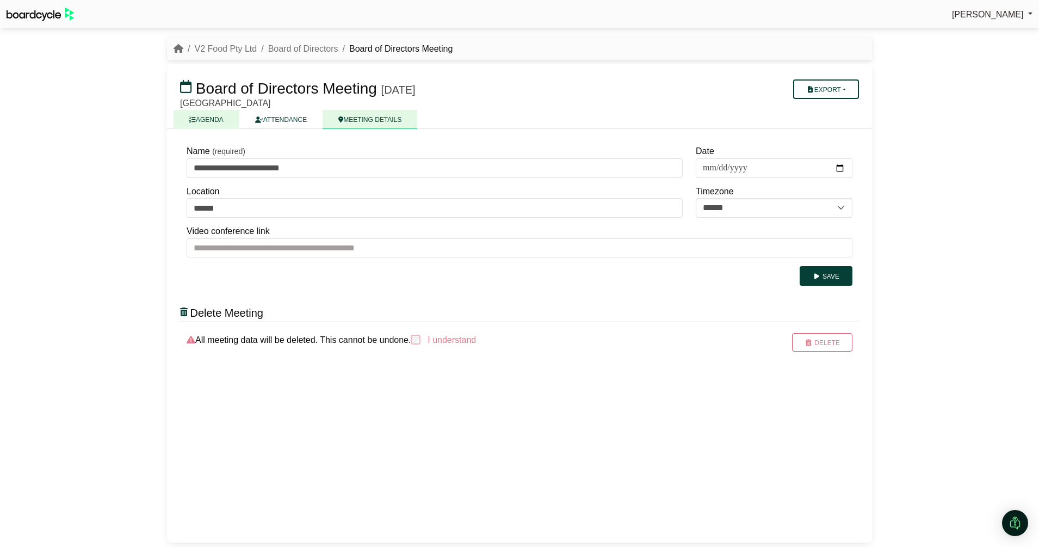
click at [211, 117] on link "AGENDA" at bounding box center [207, 119] width 66 height 19
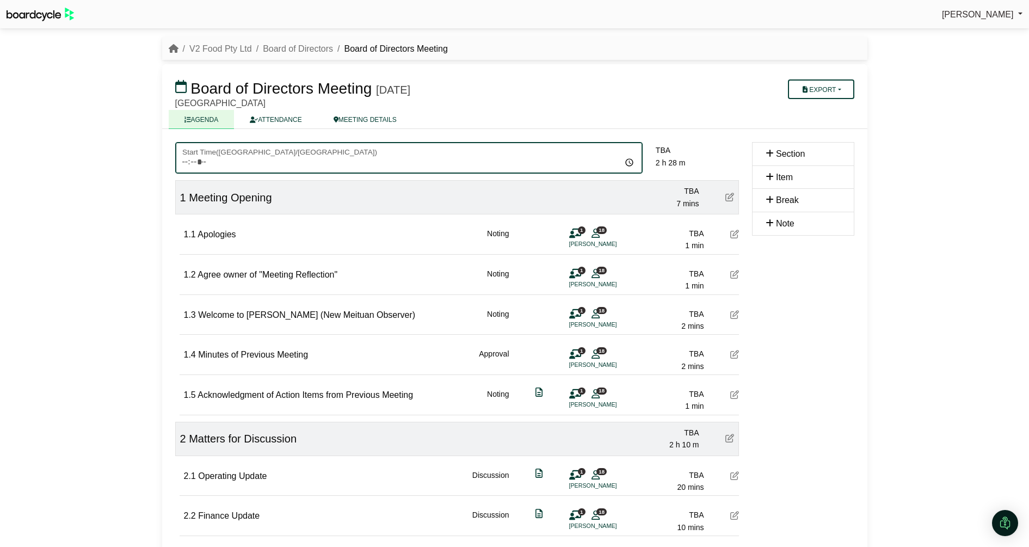
click at [229, 158] on input "Start Time ( [GEOGRAPHIC_DATA]/[GEOGRAPHIC_DATA] )" at bounding box center [408, 158] width 467 height 32
click at [194, 165] on input "Start Time ( Australia/Sydney )" at bounding box center [408, 158] width 467 height 32
type input "*****"
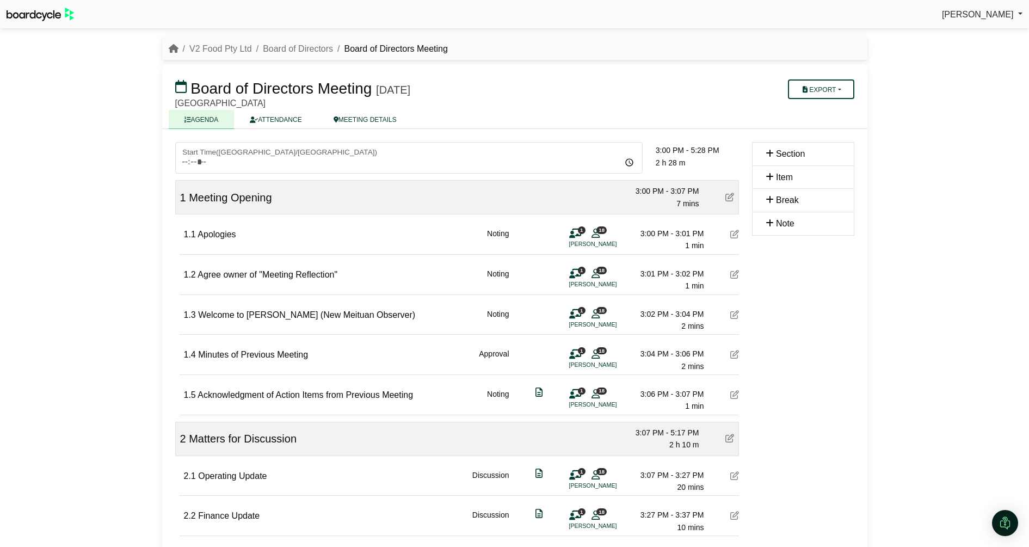
click at [114, 205] on div "Julia Connolly Sign Out V2 Food Pty Ltd Board of Directors Board of Directors M…" at bounding box center [514, 273] width 1029 height 547
click at [222, 50] on link "V2 Food Pty Ltd" at bounding box center [220, 48] width 63 height 9
